Goal: Task Accomplishment & Management: Use online tool/utility

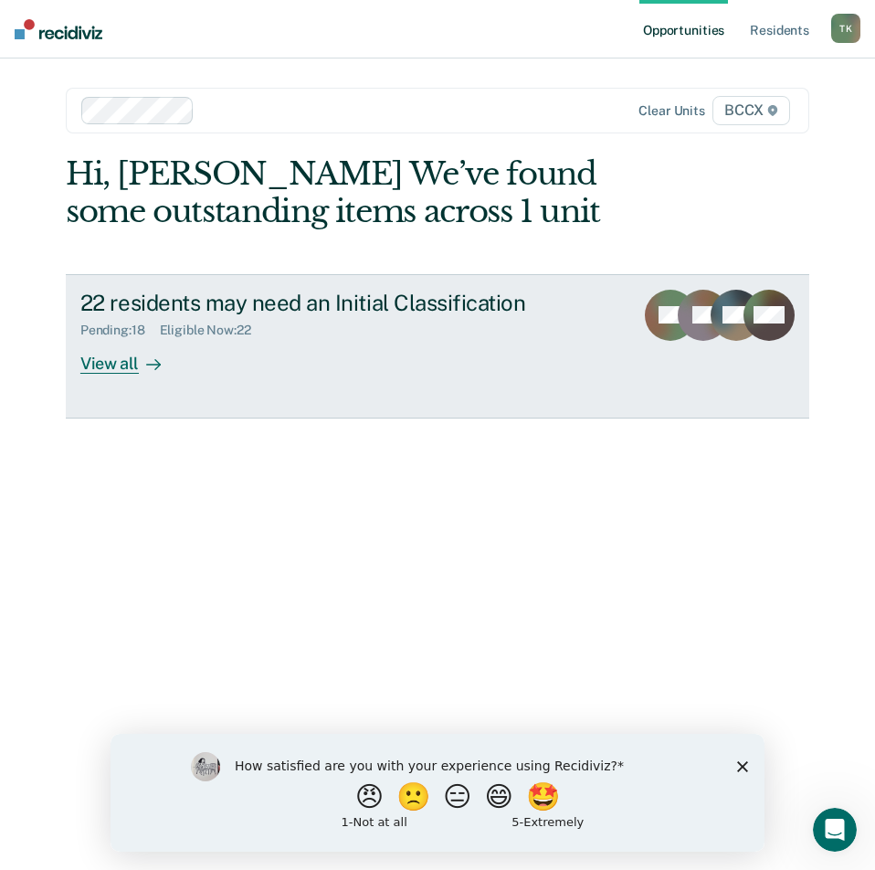
click at [308, 312] on div "22 residents may need an Initial Classification" at bounding box center [349, 303] width 539 height 26
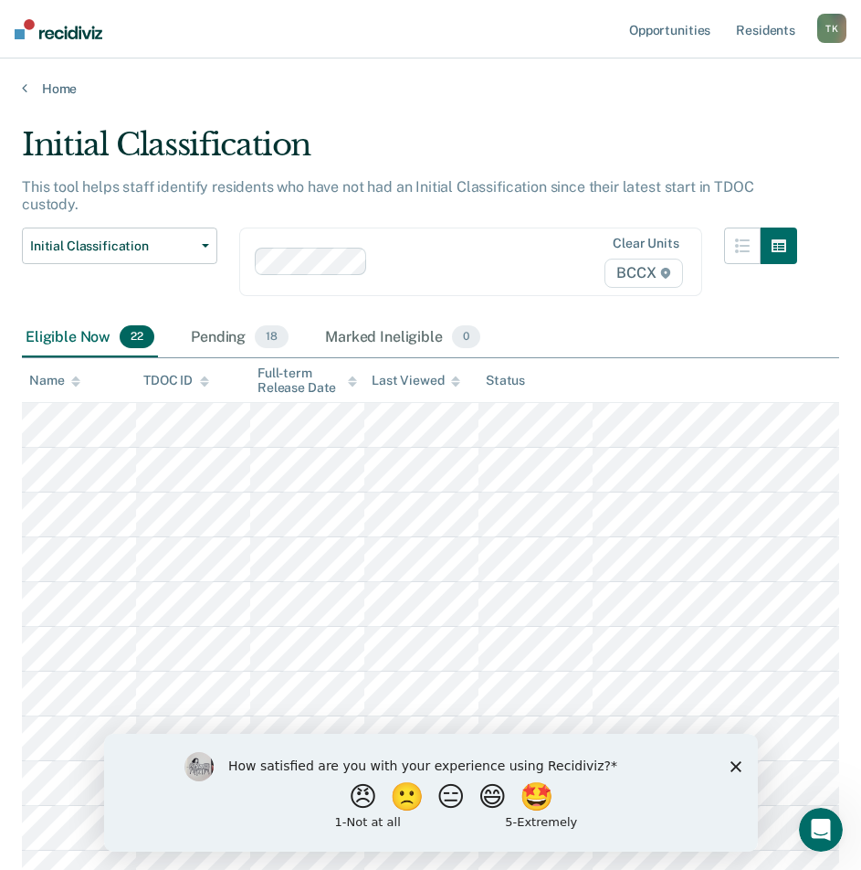
drag, startPoint x: 411, startPoint y: 245, endPoint x: 423, endPoint y: 247, distance: 12.0
click at [412, 251] on div at bounding box center [465, 261] width 180 height 21
click at [734, 773] on div "How satisfied are you with your experience using Recidiviz? 😠 🙁 😑 😄 🤩 1 - Not a…" at bounding box center [430, 792] width 654 height 118
click at [738, 763] on polygon "Close survey" at bounding box center [735, 765] width 11 height 11
